Goal: Check status

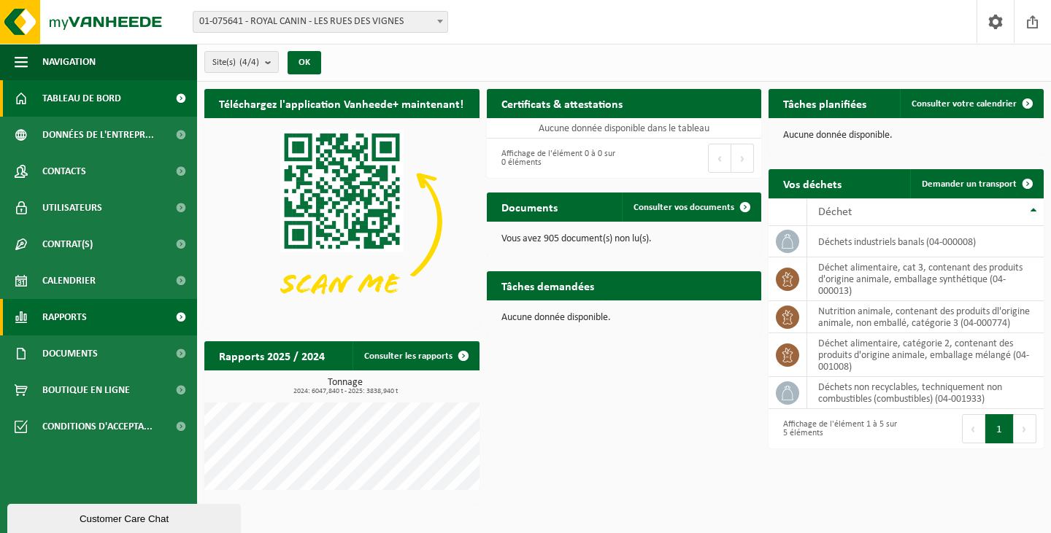
click at [74, 317] on span "Rapports" at bounding box center [64, 317] width 45 height 36
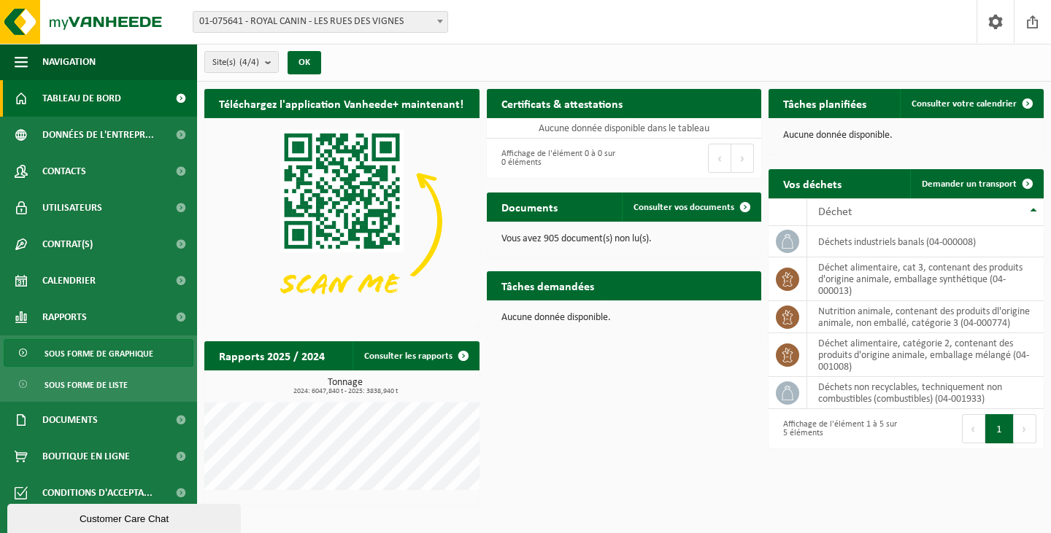
click at [81, 349] on span "Sous forme de graphique" at bounding box center [99, 354] width 109 height 28
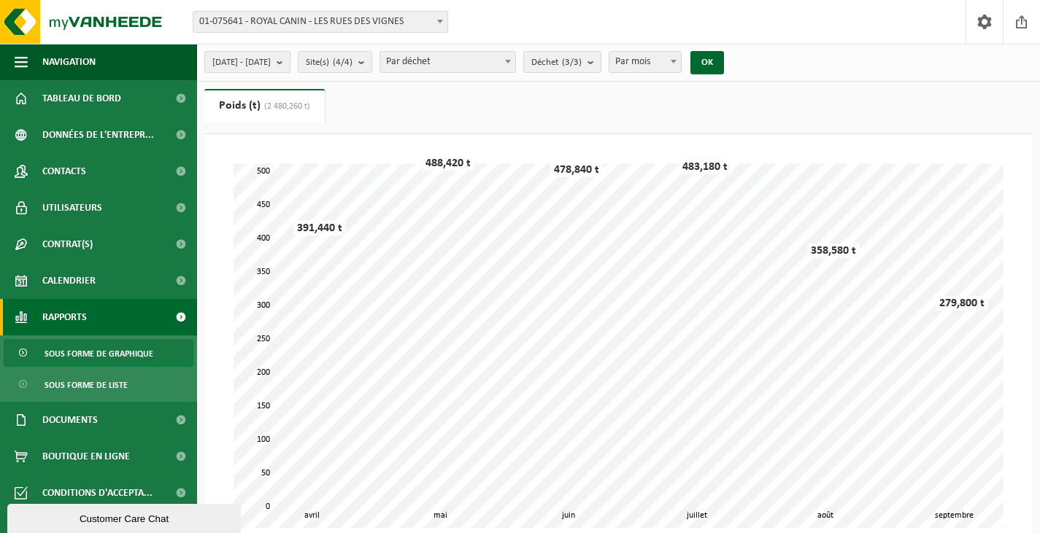
click at [290, 63] on b "submit" at bounding box center [283, 62] width 13 height 20
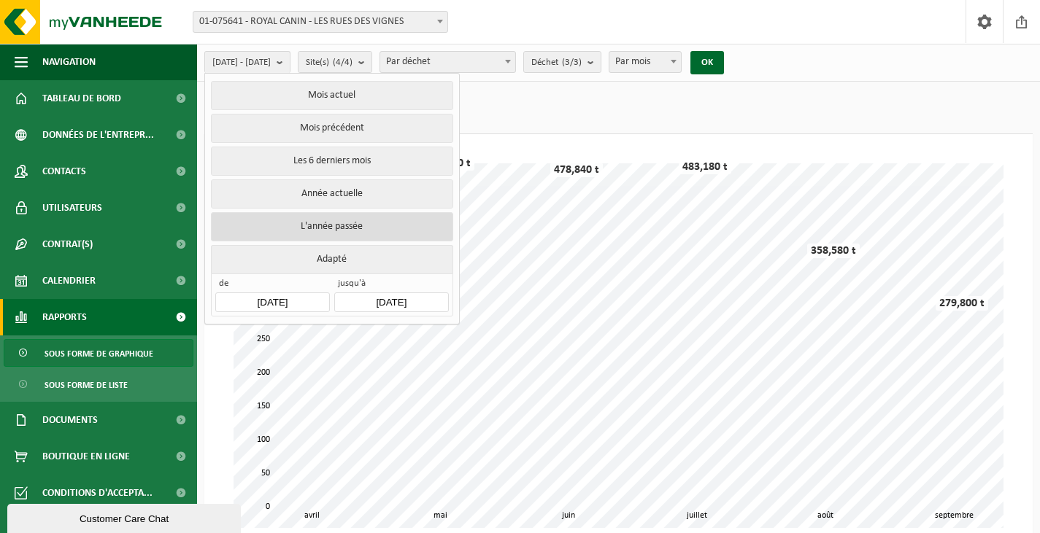
click at [339, 227] on button "L'année passée" at bounding box center [331, 226] width 241 height 29
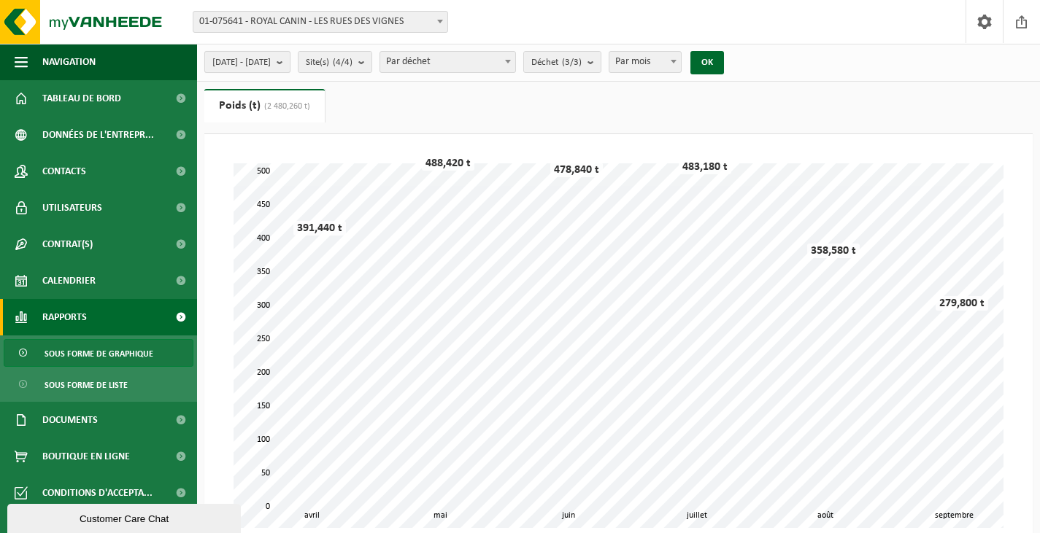
click at [290, 62] on b "submit" at bounding box center [283, 62] width 13 height 20
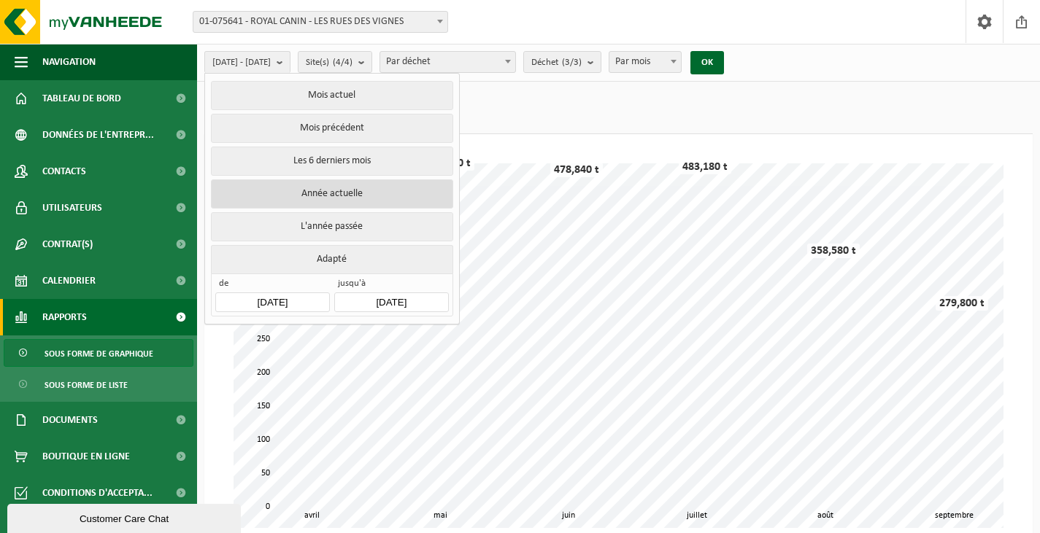
click at [354, 186] on button "Année actuelle" at bounding box center [331, 193] width 241 height 29
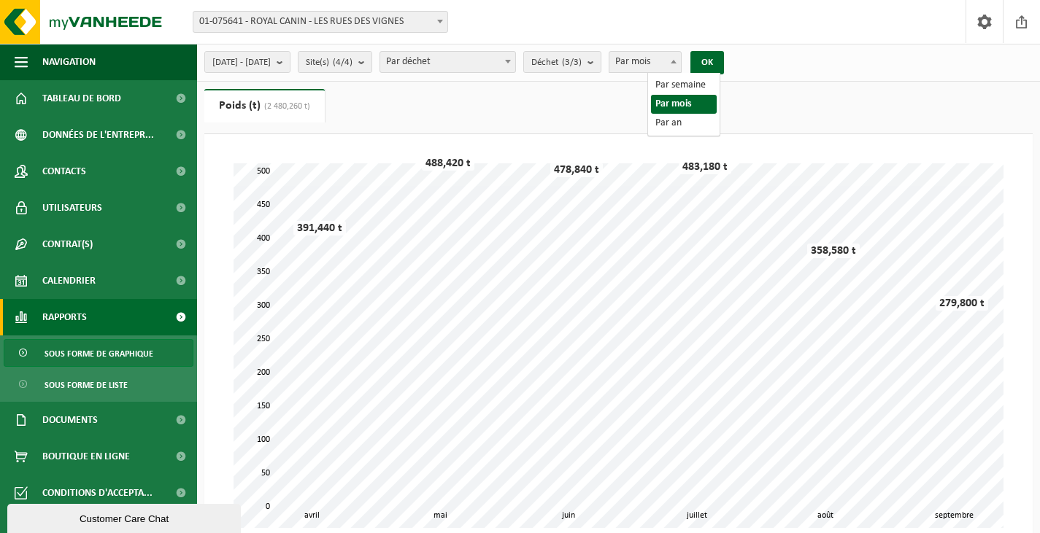
click at [681, 59] on span at bounding box center [673, 61] width 15 height 19
select select "1"
click at [724, 58] on button "OK" at bounding box center [707, 62] width 34 height 23
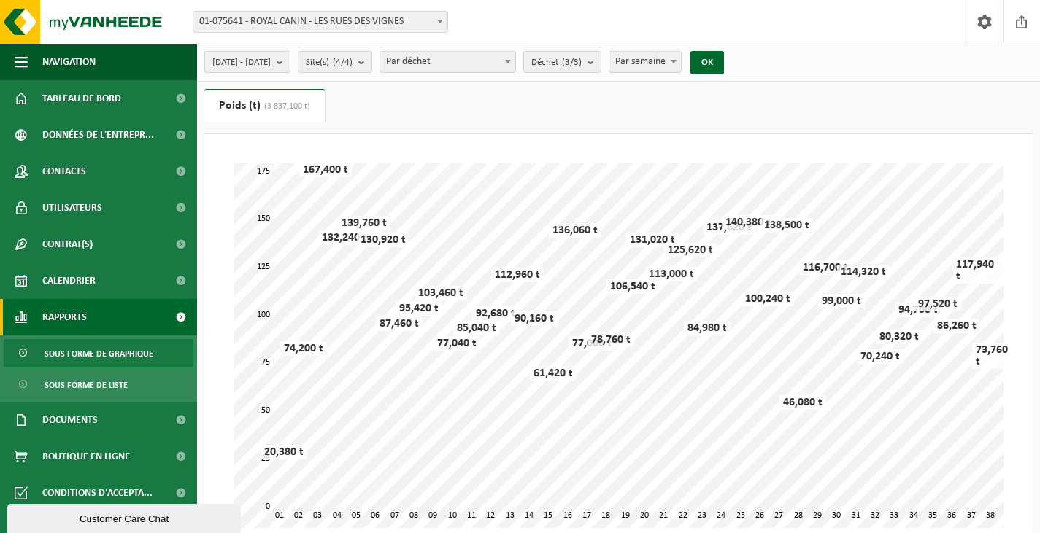
click at [290, 60] on b "submit" at bounding box center [283, 62] width 13 height 20
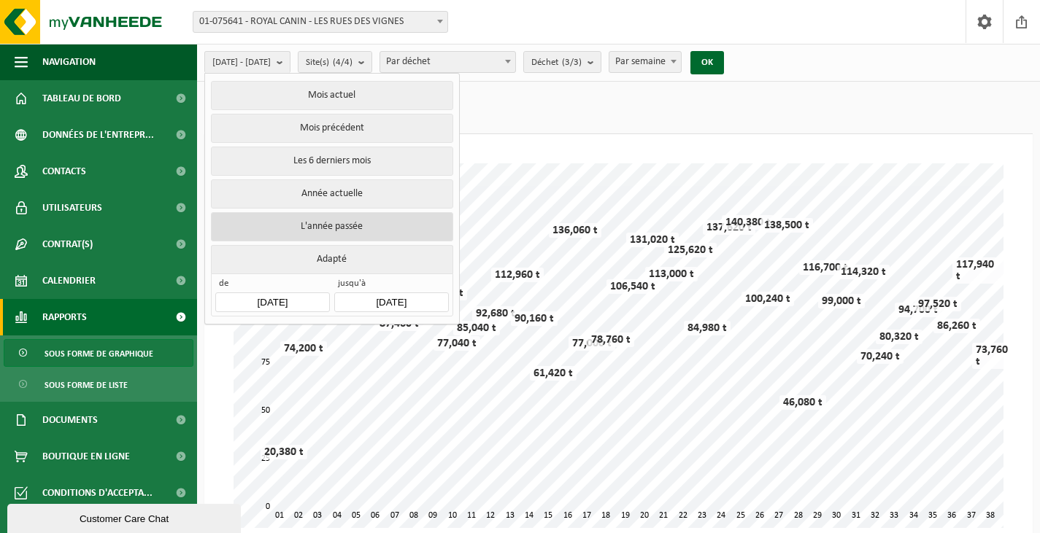
click at [334, 218] on button "L'année passée" at bounding box center [331, 226] width 241 height 29
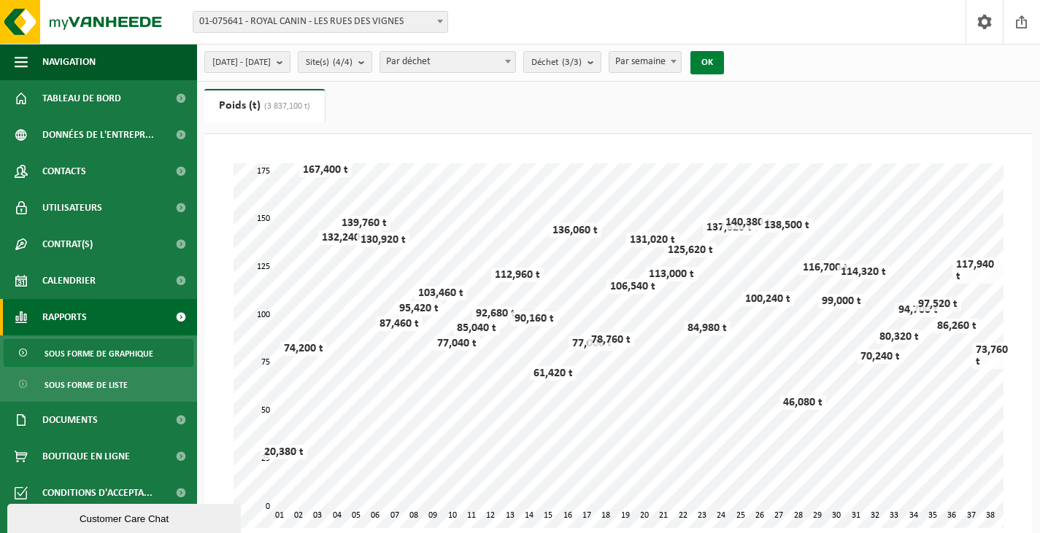
click at [724, 60] on button "OK" at bounding box center [707, 62] width 34 height 23
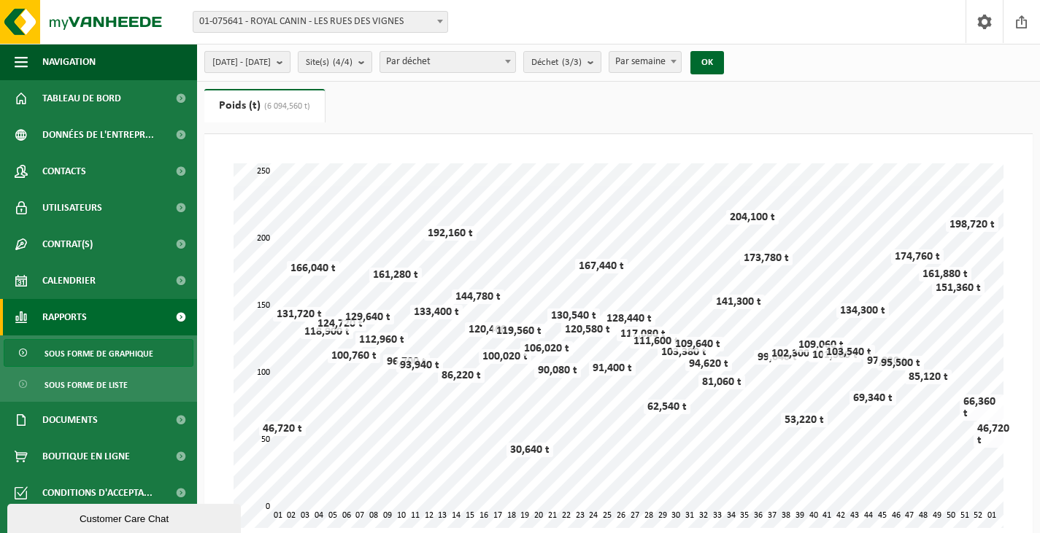
click at [290, 63] on b "submit" at bounding box center [283, 62] width 13 height 20
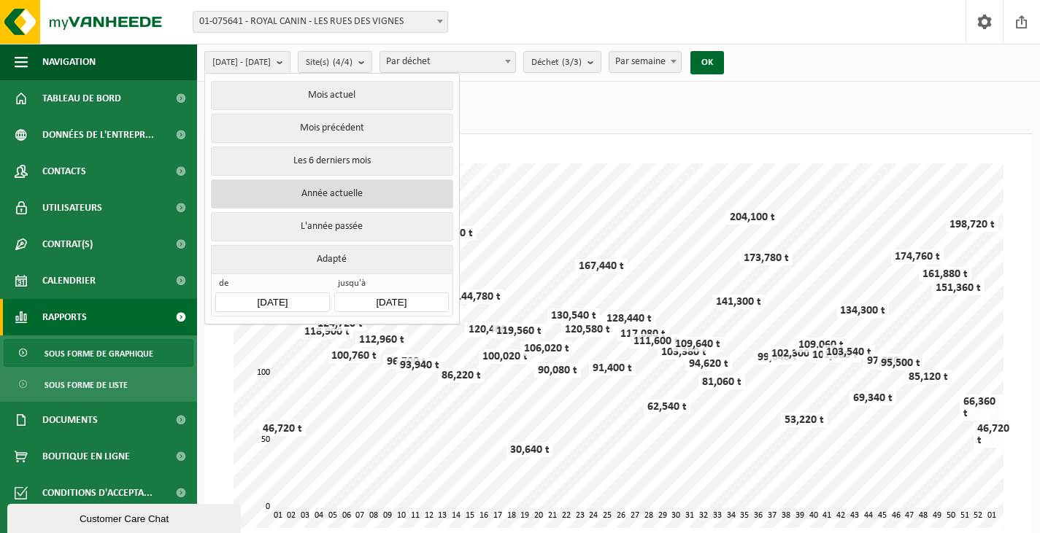
click at [336, 189] on button "Année actuelle" at bounding box center [331, 193] width 241 height 29
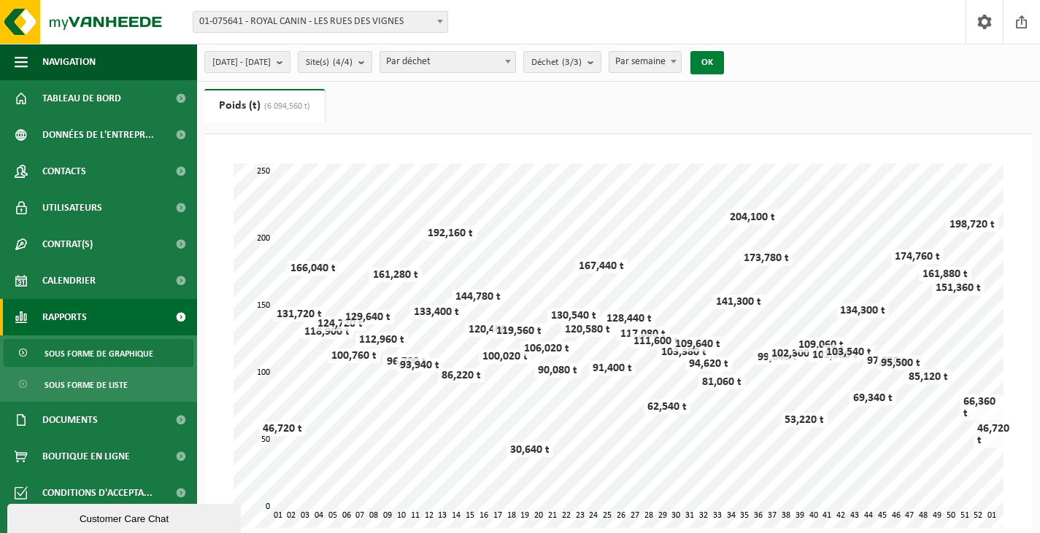
click at [724, 58] on button "OK" at bounding box center [707, 62] width 34 height 23
